Goal: Task Accomplishment & Management: Manage account settings

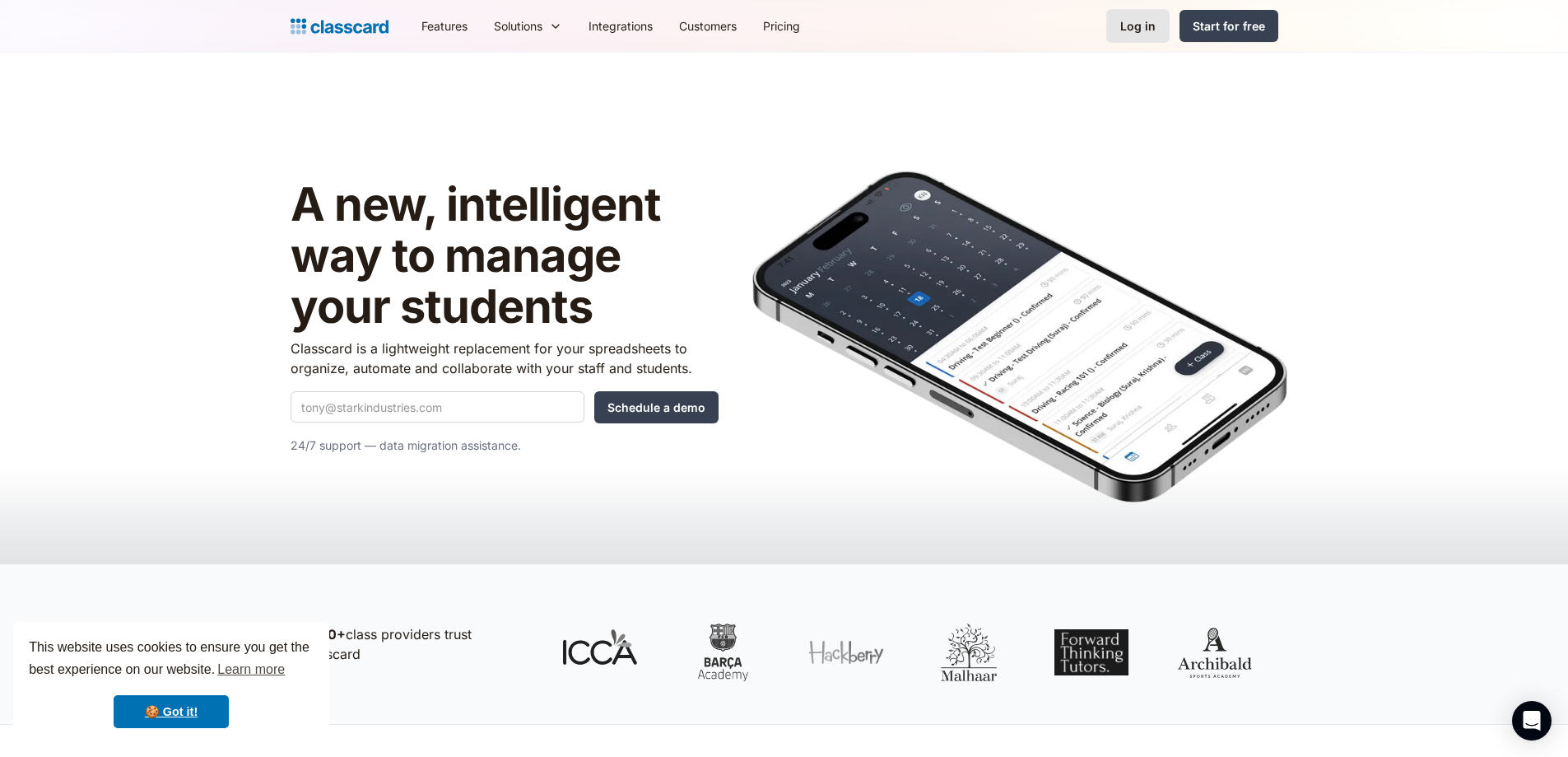
click at [1116, 23] on link "Log in" at bounding box center [1138, 26] width 63 height 34
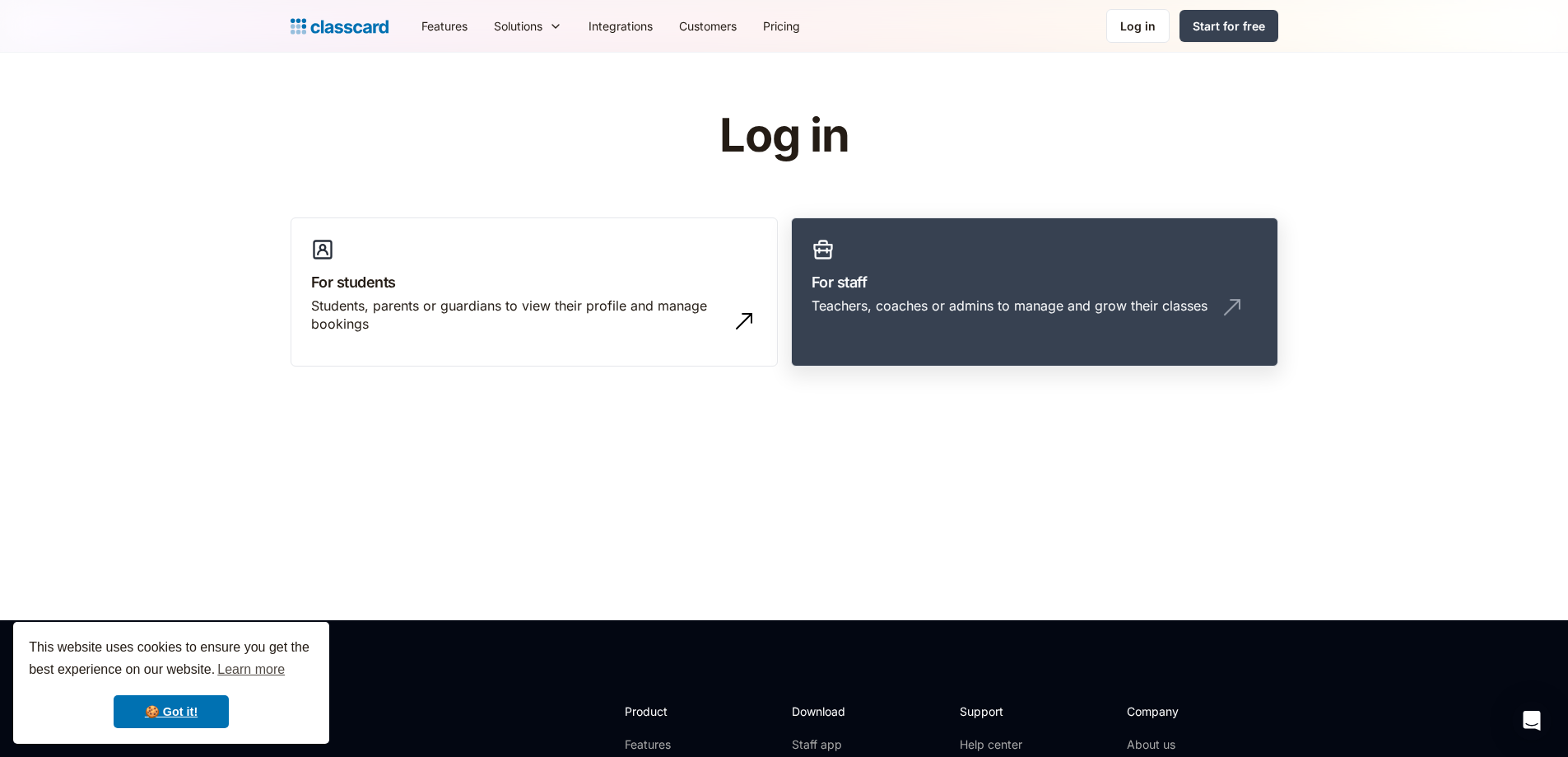
click at [943, 317] on div "Teachers, coaches or admins to manage and grow their classes" at bounding box center [1035, 311] width 446 height 32
